Goal: Task Accomplishment & Management: Complete application form

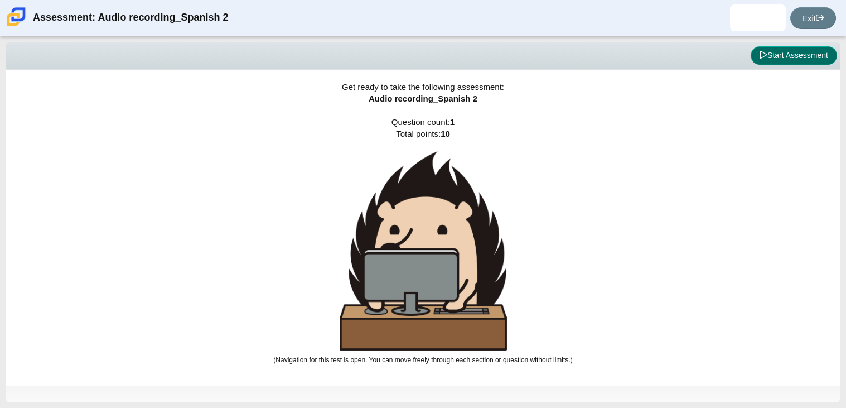
click at [797, 52] on button "Start Assessment" at bounding box center [794, 55] width 86 height 19
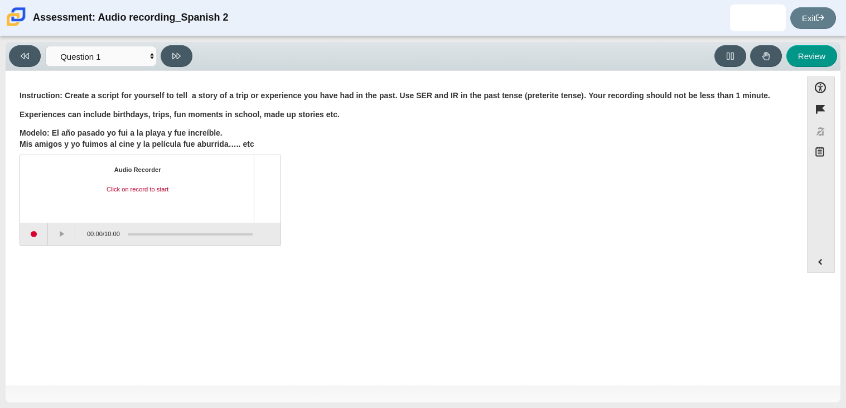
click at [249, 144] on b "Modelo: El año pasado yo fui a la playa y fue increíble. Mis amigos y yo fuimos…" at bounding box center [137, 138] width 235 height 21
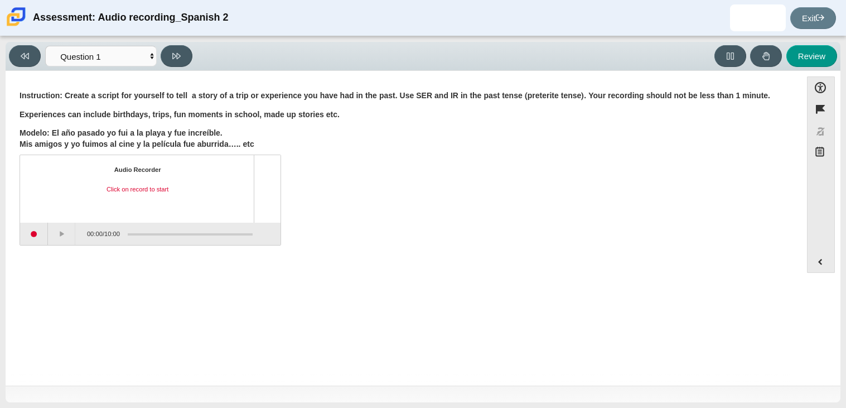
click at [249, 144] on b "Modelo: El año pasado yo fui a la playa y fue increíble. Mis amigos y yo fuimos…" at bounding box center [137, 138] width 235 height 21
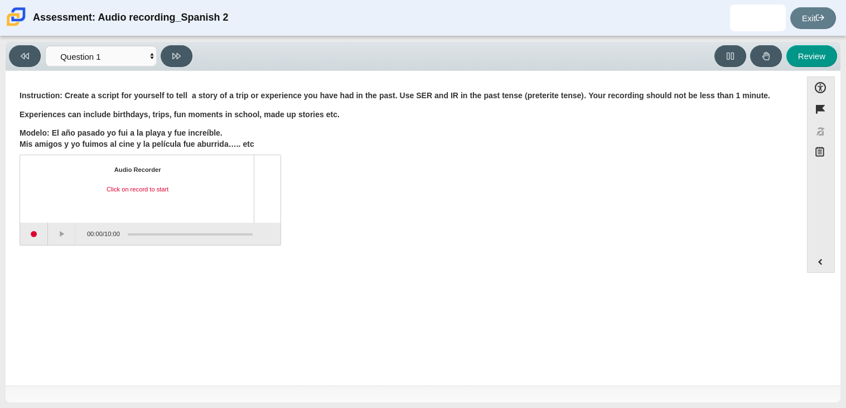
click at [446, 120] on div "Instruction: Create a script for yourself to tell a story of a trip or experien…" at bounding box center [404, 119] width 768 height 59
click at [32, 232] on button "Start recording" at bounding box center [34, 234] width 28 height 22
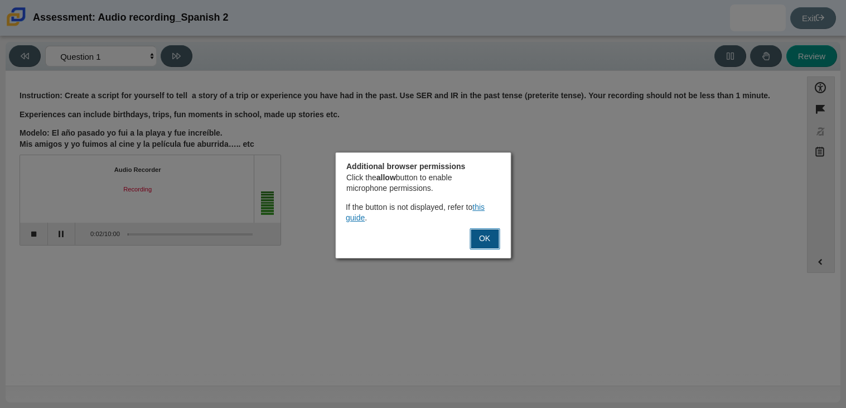
click at [484, 242] on button "OK" at bounding box center [485, 238] width 30 height 21
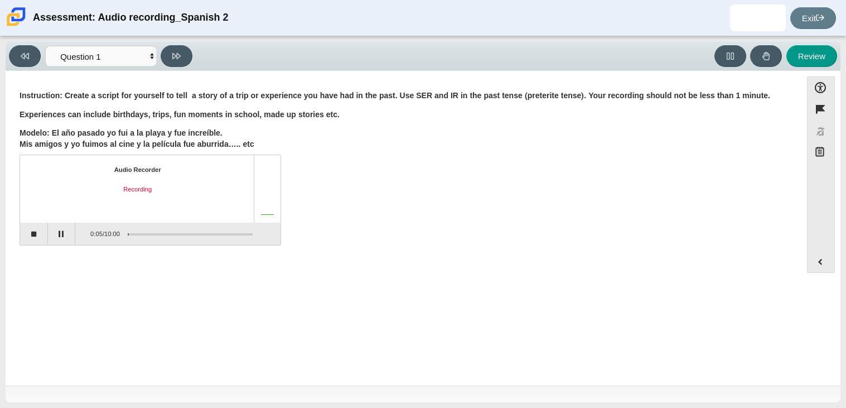
click at [130, 233] on div "Assessment items" at bounding box center [186, 234] width 133 height 20
click at [128, 235] on div "Assessment items" at bounding box center [186, 234] width 133 height 20
click at [18, 229] on div "Question Instruction: Create a script for yourself to tell a story of a trip or…" at bounding box center [403, 170] width 785 height 165
click at [22, 231] on button "Stop recording" at bounding box center [34, 234] width 28 height 22
click at [128, 234] on div "Assessment items" at bounding box center [186, 234] width 133 height 20
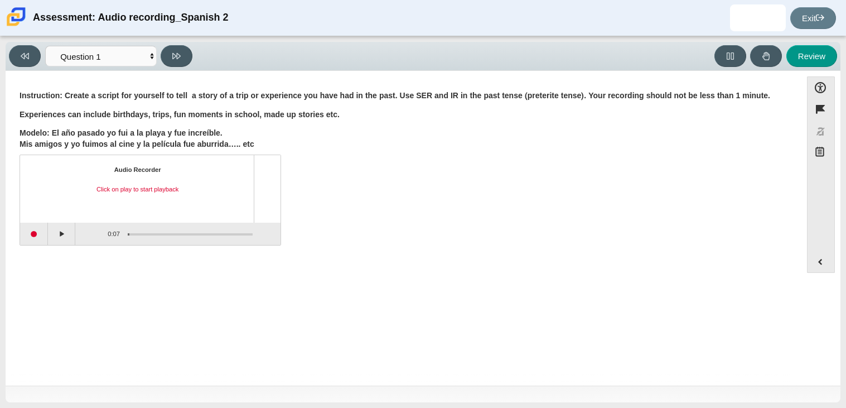
click at [132, 233] on div "Assessment items" at bounding box center [186, 234] width 133 height 20
click at [33, 57] on button at bounding box center [25, 56] width 32 height 22
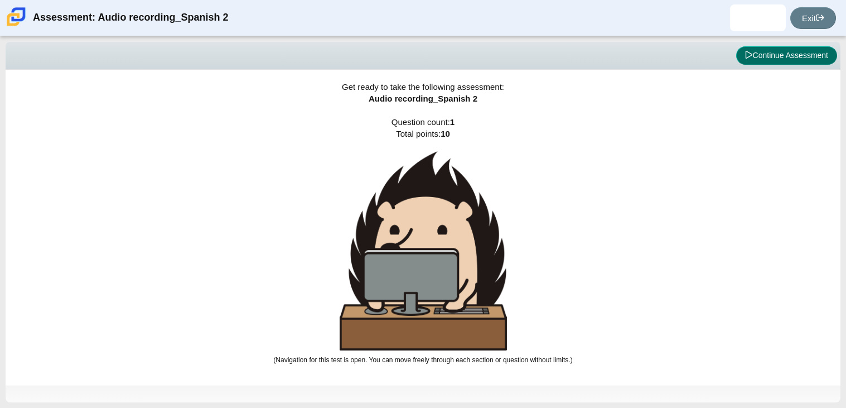
click at [792, 56] on button "Continue Assessment" at bounding box center [786, 55] width 101 height 19
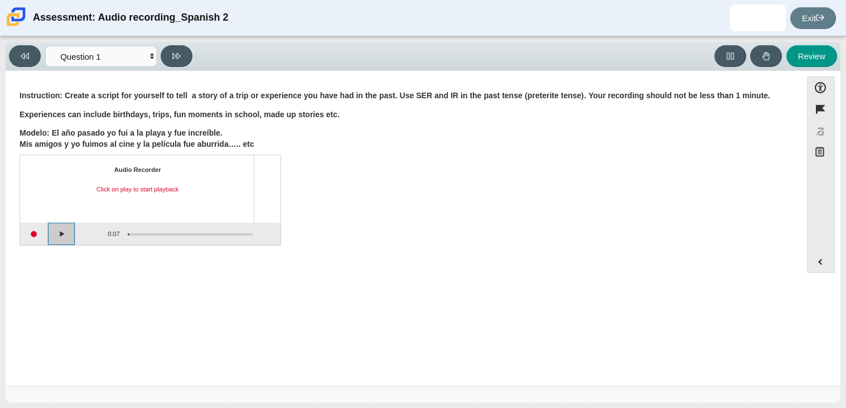
click at [64, 224] on button "Play" at bounding box center [62, 234] width 28 height 22
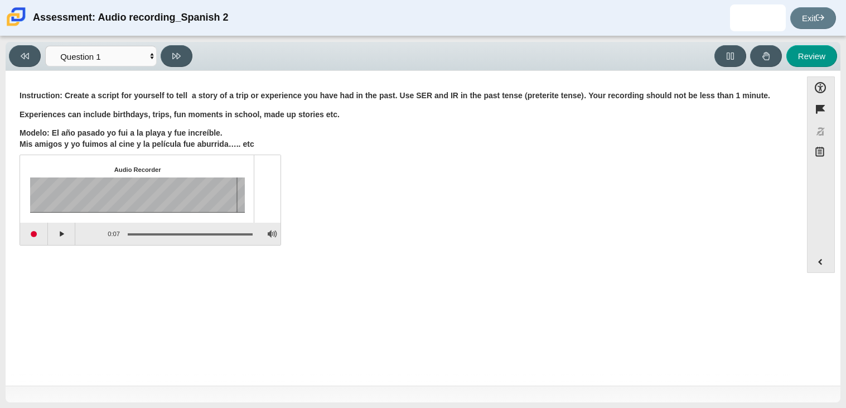
click at [150, 193] on div "Assessment items" at bounding box center [134, 194] width 208 height 35
click at [275, 231] on button "Adjust Volume" at bounding box center [271, 234] width 17 height 22
click at [36, 238] on button "Start recording" at bounding box center [34, 234] width 28 height 22
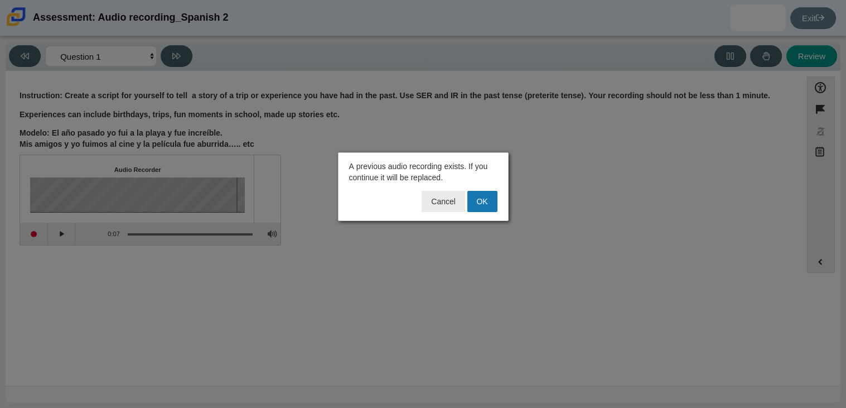
click at [498, 208] on div "Cancel OK" at bounding box center [423, 204] width 162 height 26
click at [493, 206] on button "OK" at bounding box center [482, 201] width 30 height 21
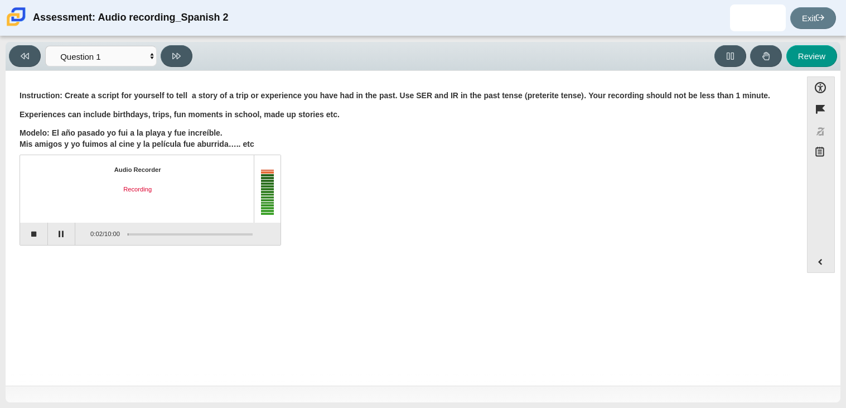
click at [192, 287] on div "Question Instruction: Create a script for yourself to tell a story of a trip or…" at bounding box center [403, 230] width 785 height 302
click at [36, 239] on button "Stop recording" at bounding box center [34, 234] width 28 height 22
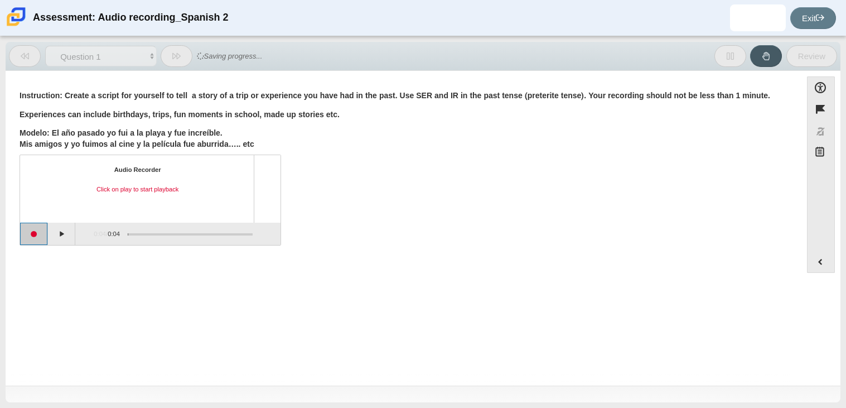
click at [36, 239] on button "Start recording" at bounding box center [34, 234] width 28 height 22
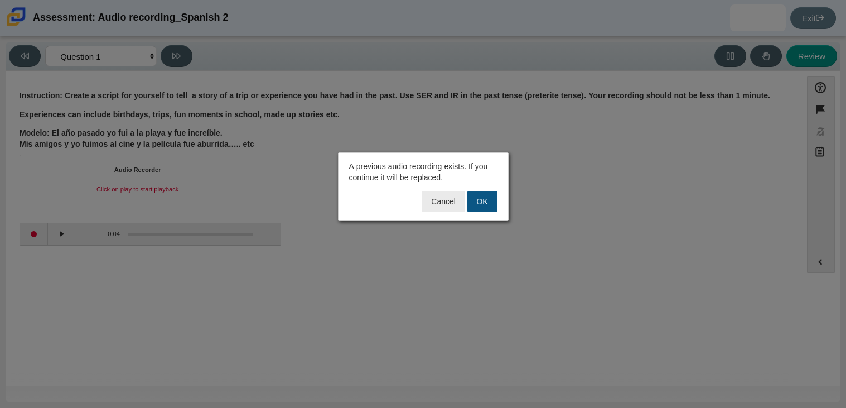
click at [479, 208] on button "OK" at bounding box center [482, 201] width 30 height 21
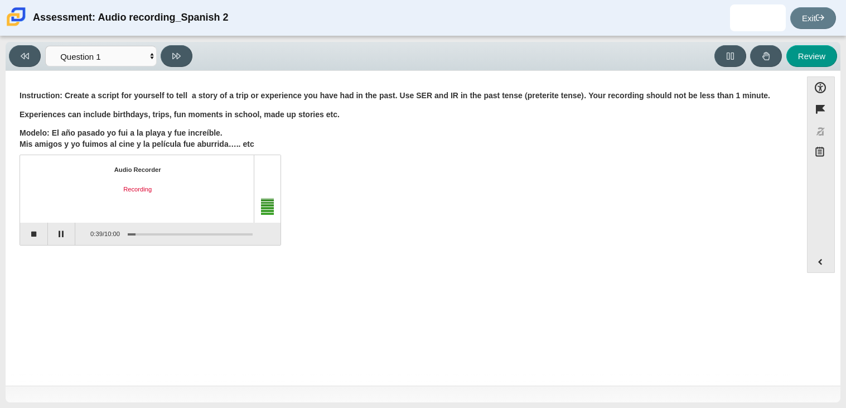
click at [166, 259] on div "Question Instruction: Create a script for yourself to tell a story of a trip or…" at bounding box center [403, 169] width 785 height 181
click at [20, 229] on button "Stop recording" at bounding box center [34, 234] width 28 height 22
click at [31, 228] on button "Start recording" at bounding box center [34, 234] width 28 height 22
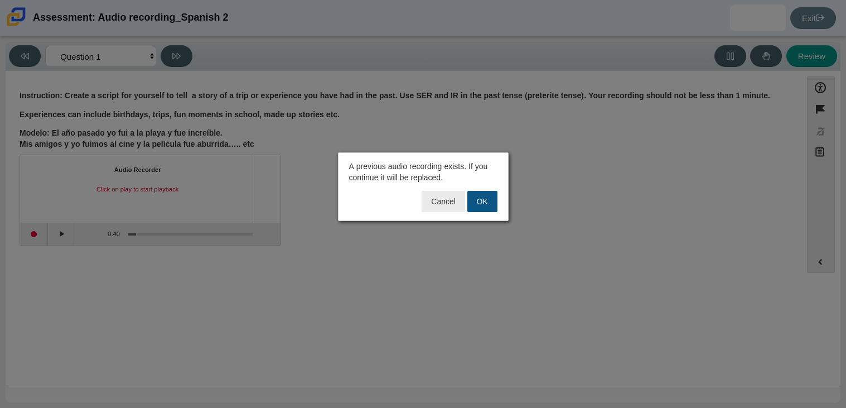
click at [479, 200] on button "OK" at bounding box center [482, 201] width 30 height 21
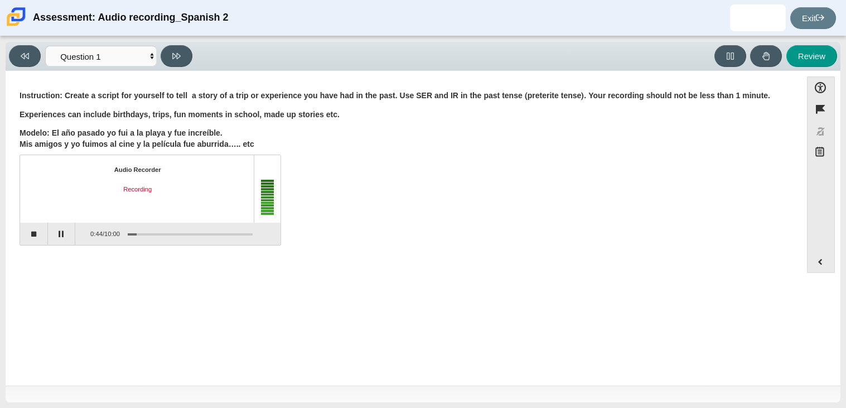
click at [479, 200] on div "Audio Recorder Recording 0:44 / 10:00" at bounding box center [404, 201] width 768 height 88
click at [70, 228] on button "Pause" at bounding box center [62, 234] width 28 height 22
click at [71, 240] on button "Continue recording" at bounding box center [62, 234] width 28 height 22
click at [41, 233] on button "Stop recording" at bounding box center [34, 234] width 28 height 22
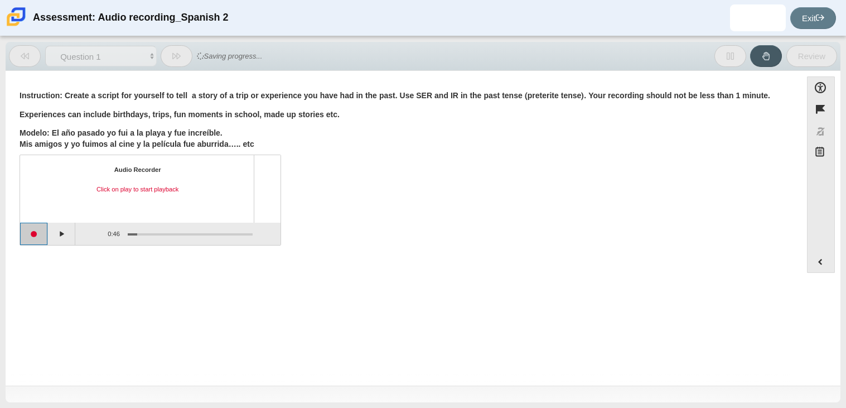
click at [41, 234] on button "Start recording" at bounding box center [34, 234] width 28 height 22
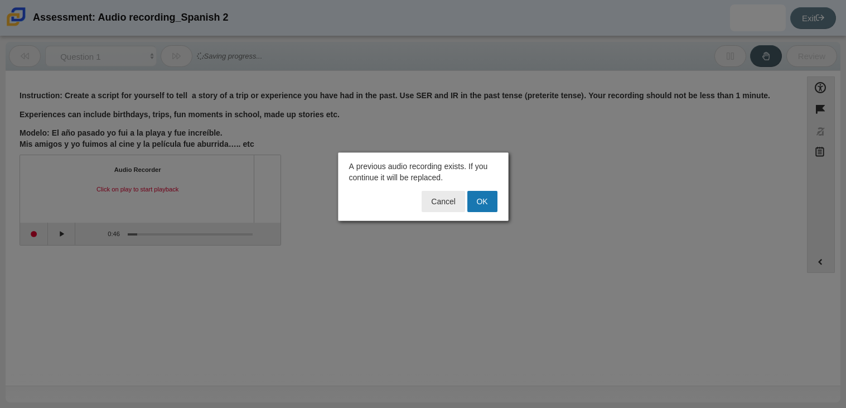
click at [500, 204] on div "Cancel OK" at bounding box center [423, 204] width 162 height 26
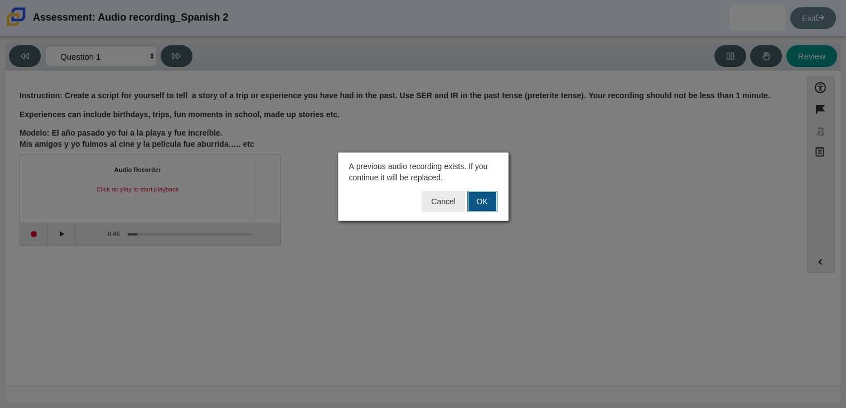
click at [497, 205] on button "OK" at bounding box center [482, 201] width 30 height 21
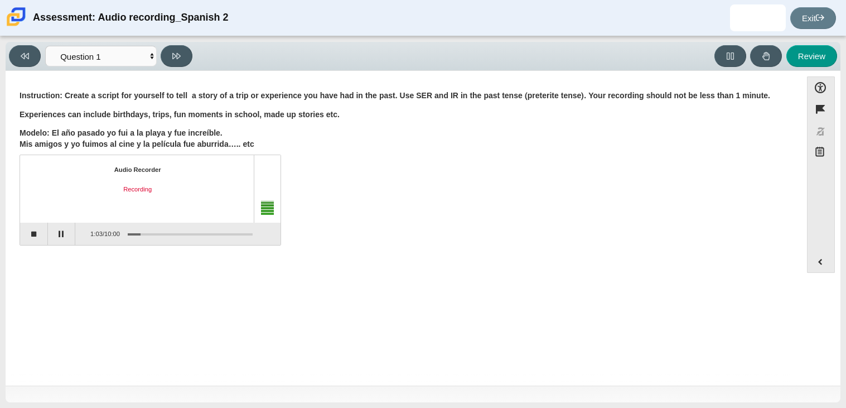
click at [47, 221] on div "Audio Recorder Recording" at bounding box center [150, 188] width 260 height 67
click at [47, 224] on button "Stop recording" at bounding box center [34, 234] width 28 height 22
click at [818, 54] on button "Review" at bounding box center [812, 56] width 51 height 22
select select "review"
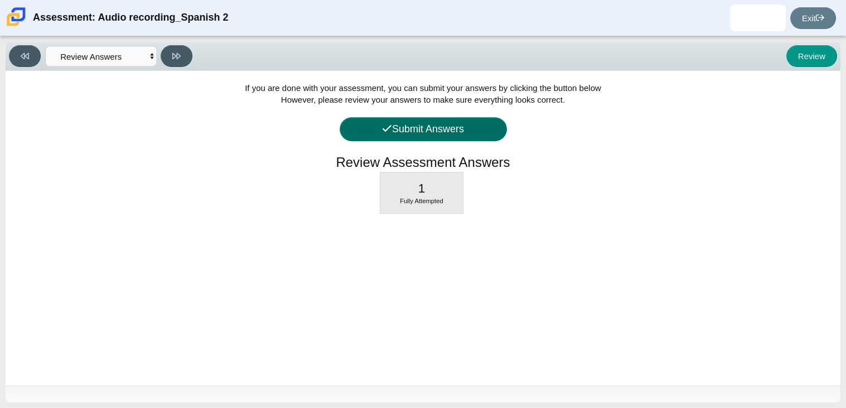
click at [487, 131] on button "Submit Answers" at bounding box center [423, 129] width 167 height 24
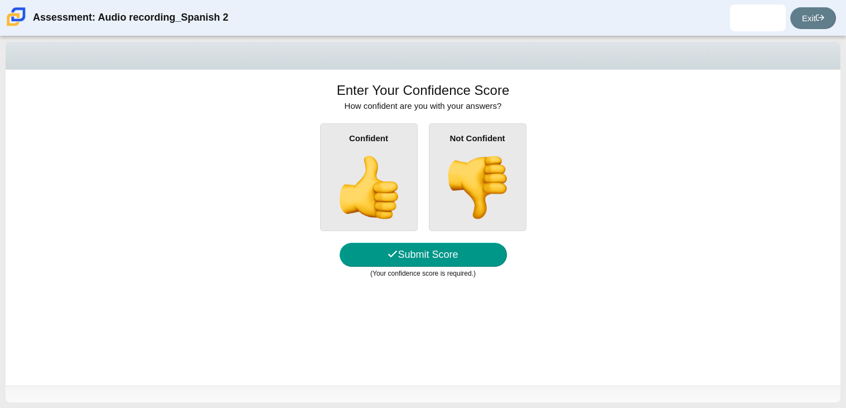
click at [341, 146] on div "Confident" at bounding box center [369, 177] width 98 height 108
click at [0, 0] on input "Confident" at bounding box center [0, 0] width 0 height 0
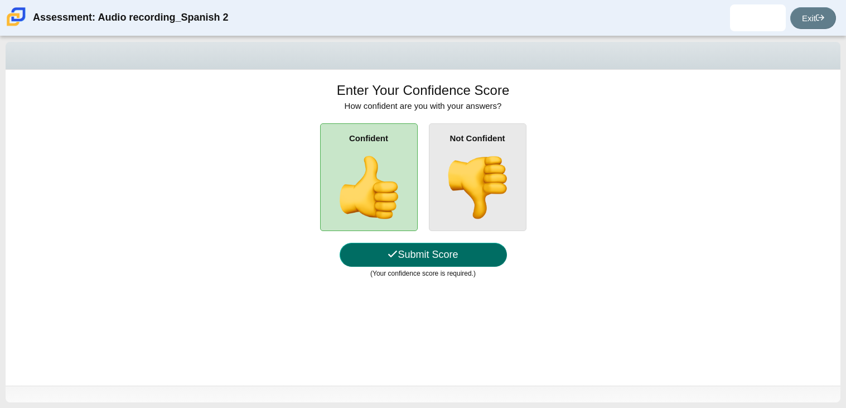
click at [427, 254] on button "Submit Score" at bounding box center [423, 255] width 167 height 24
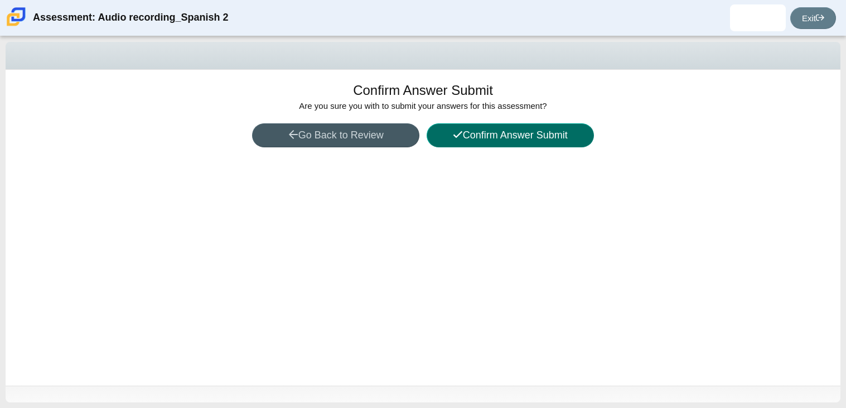
click at [544, 141] on button "Confirm Answer Submit" at bounding box center [510, 135] width 167 height 24
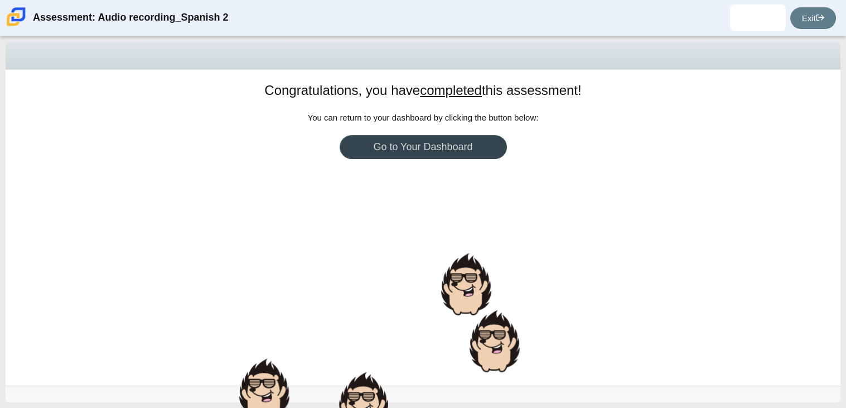
click at [460, 137] on link "Go to Your Dashboard" at bounding box center [423, 147] width 167 height 24
